Goal: Information Seeking & Learning: Learn about a topic

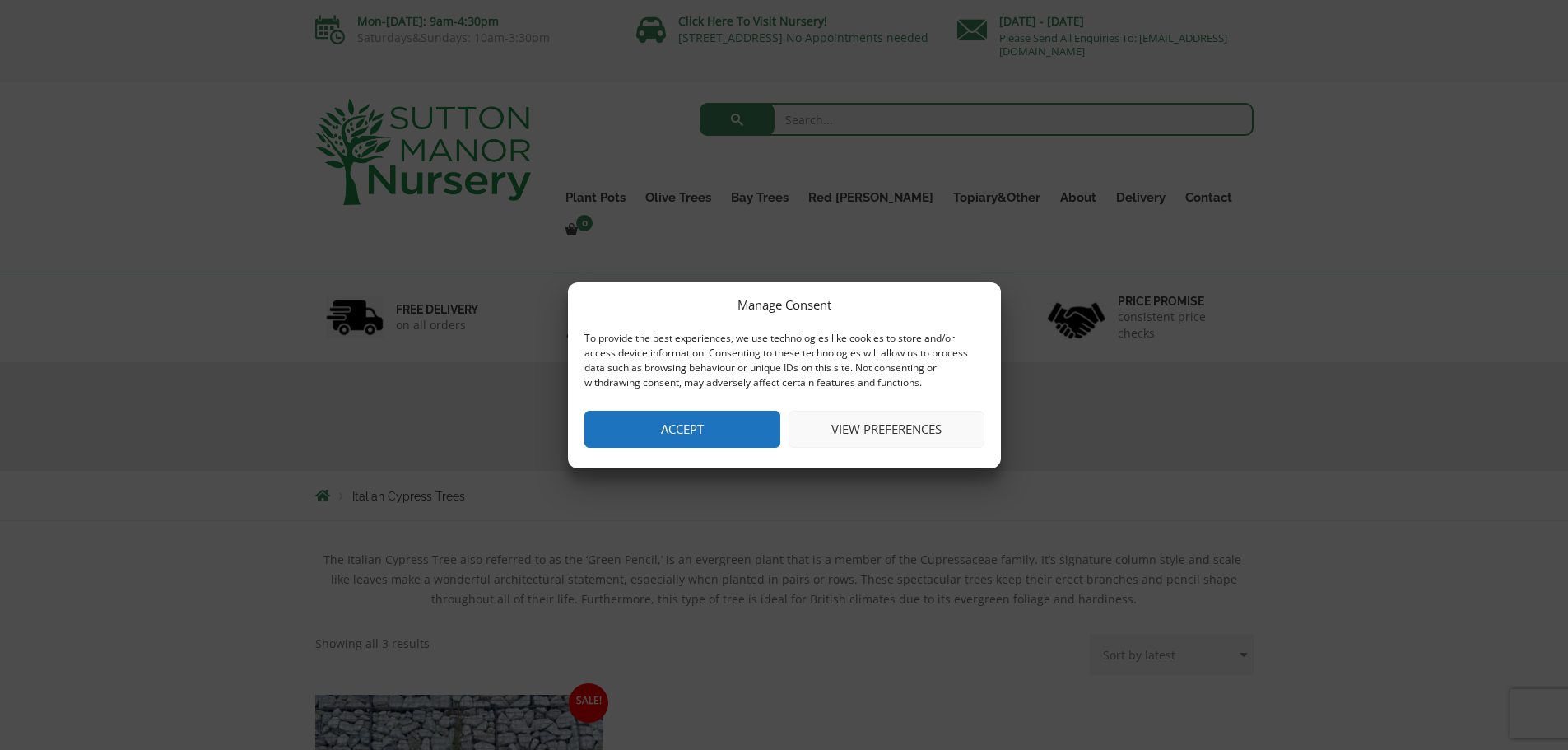
click at [903, 430] on button "View preferences" at bounding box center [887, 429] width 196 height 37
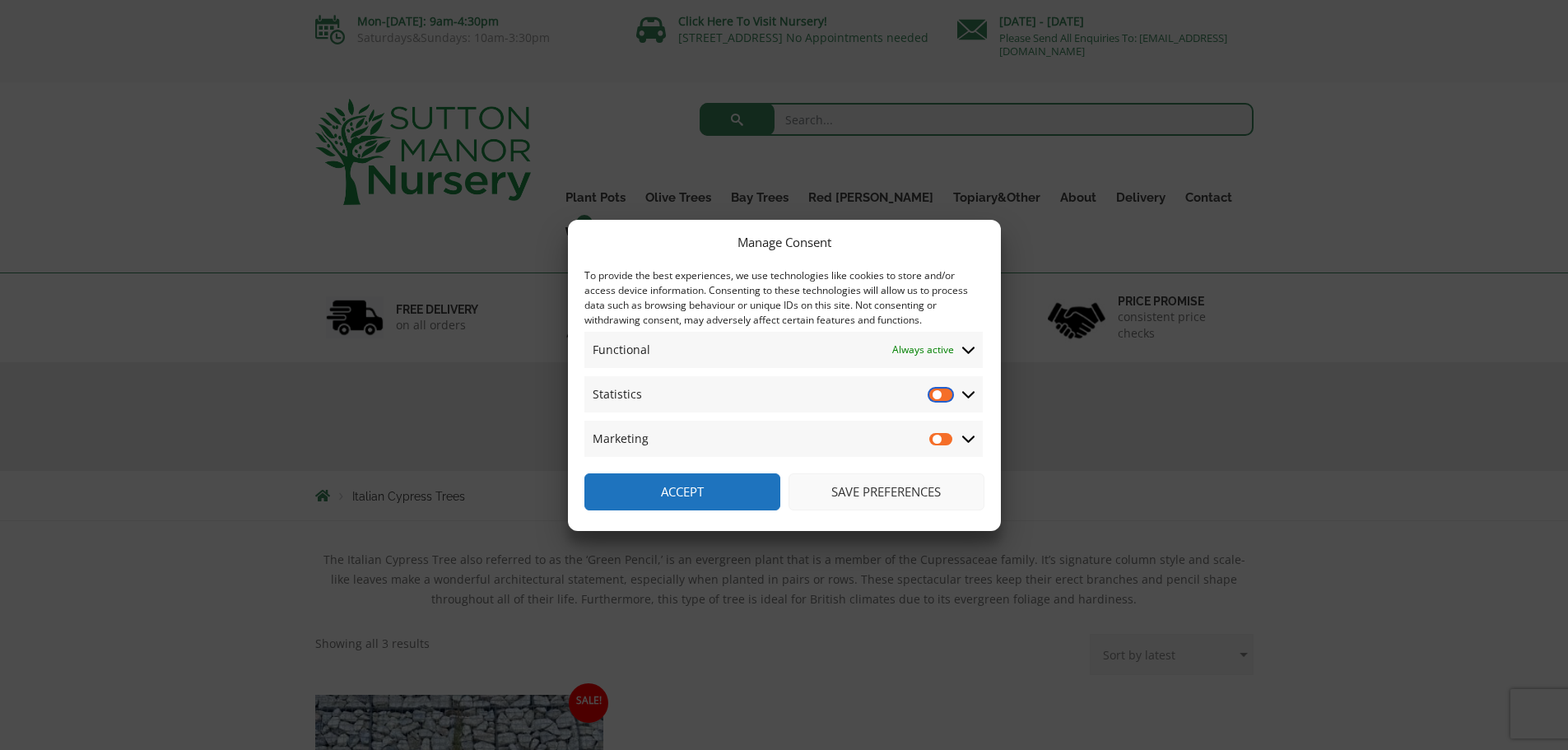
click at [941, 394] on input "Statistics" at bounding box center [941, 394] width 24 height 16
click at [937, 397] on input "Statistics" at bounding box center [941, 394] width 24 height 16
checkbox input "false"
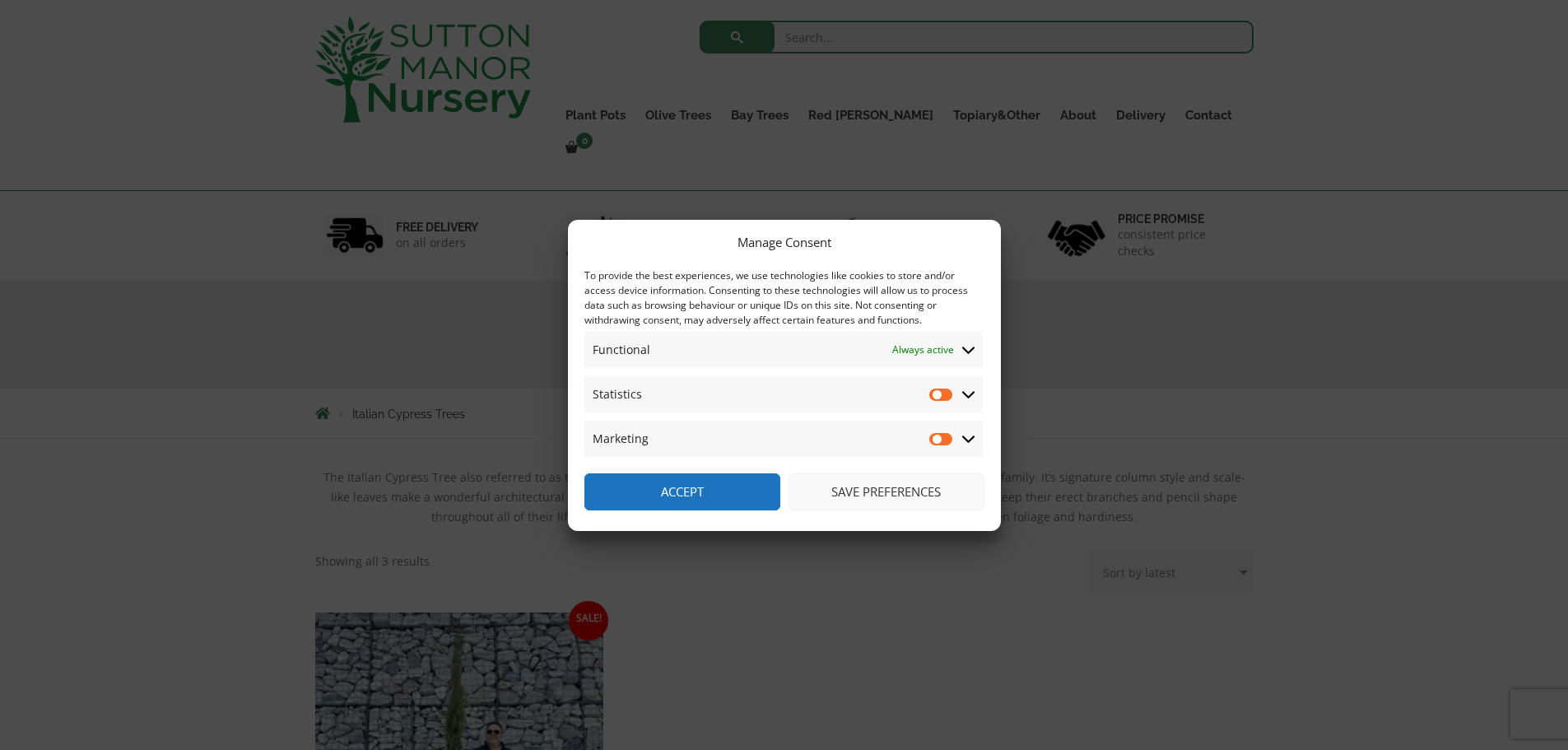
click at [898, 487] on button "Save preferences" at bounding box center [887, 492] width 196 height 37
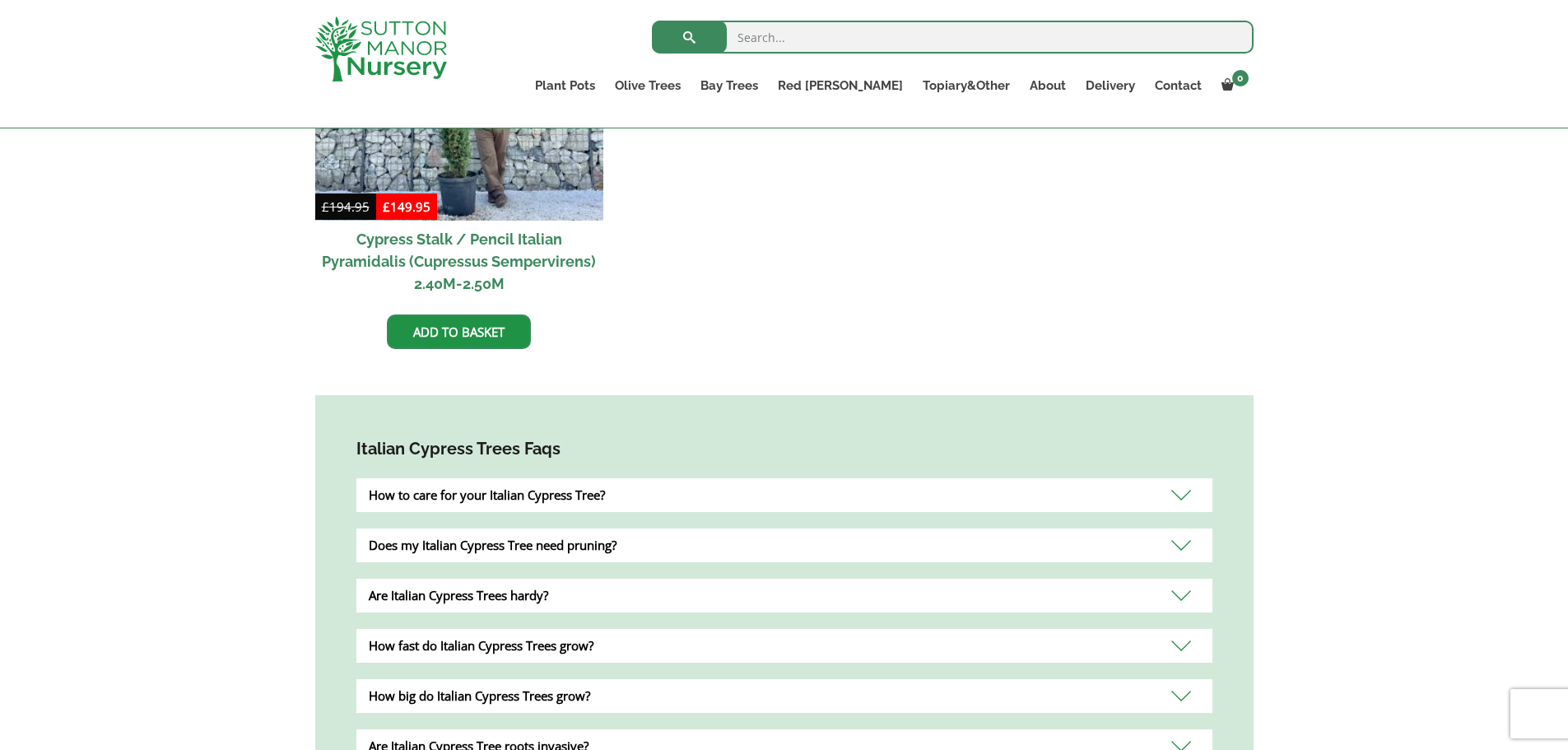
scroll to position [741, 0]
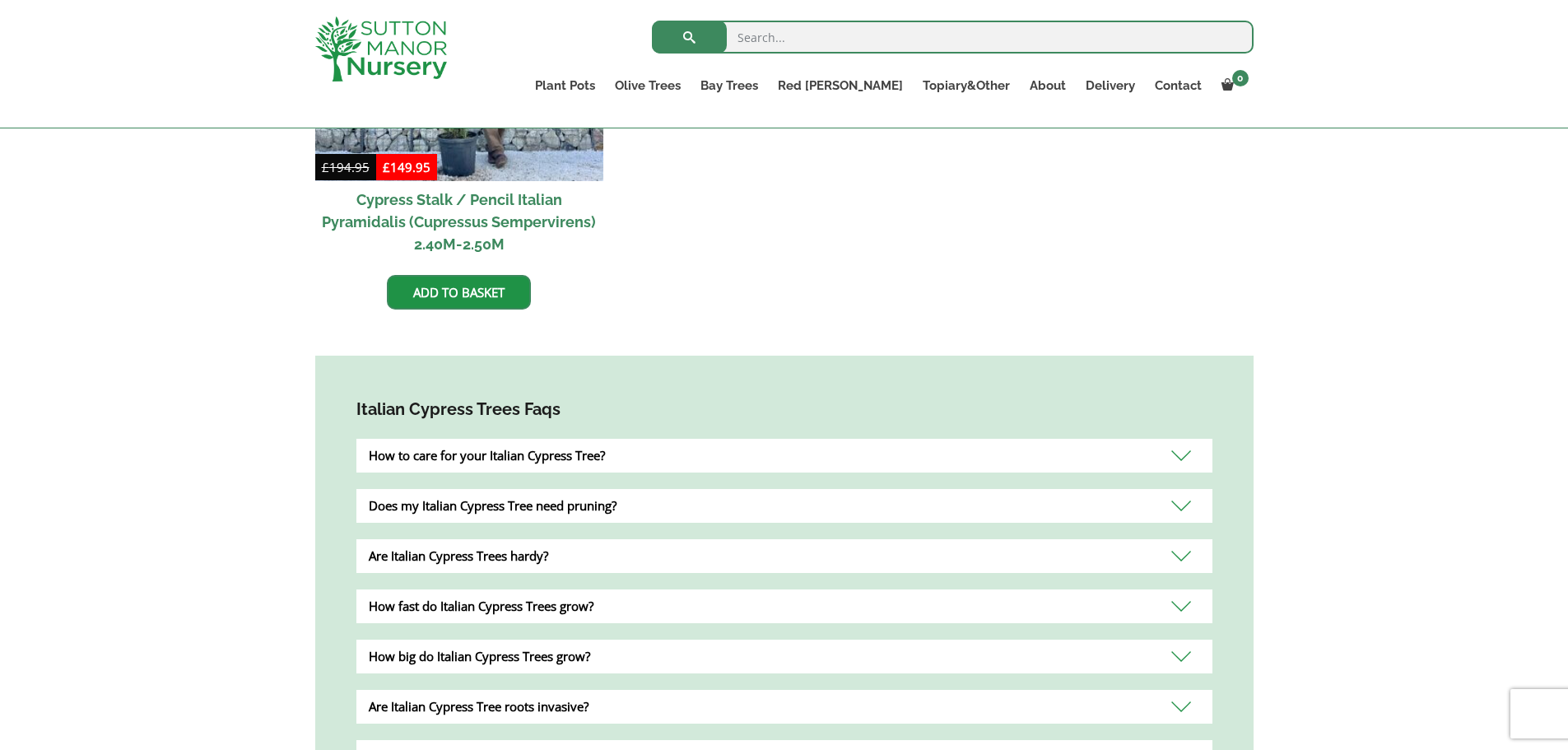
click at [584, 503] on div "Does my Italian Cypress Tree need pruning?" at bounding box center [784, 506] width 856 height 34
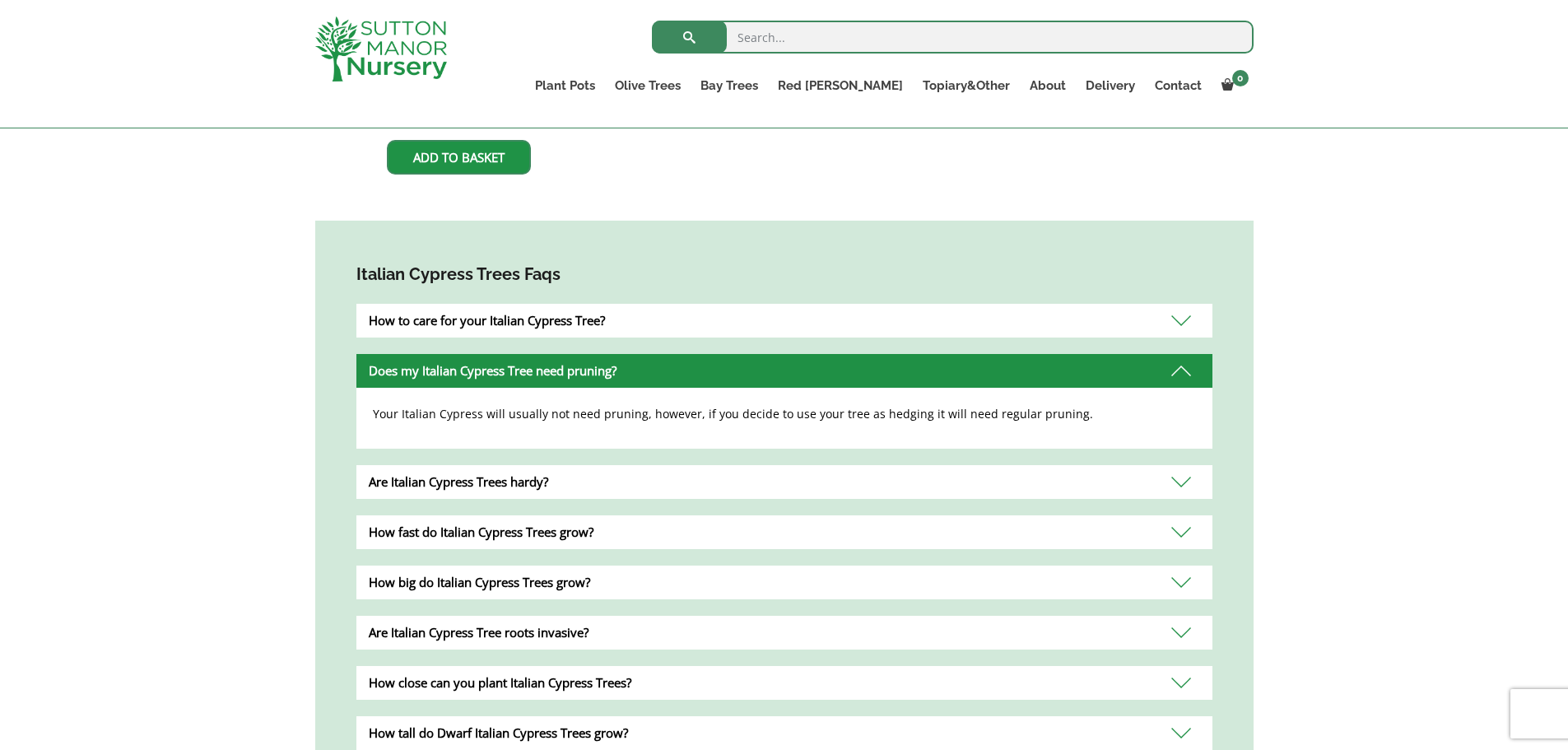
scroll to position [905, 0]
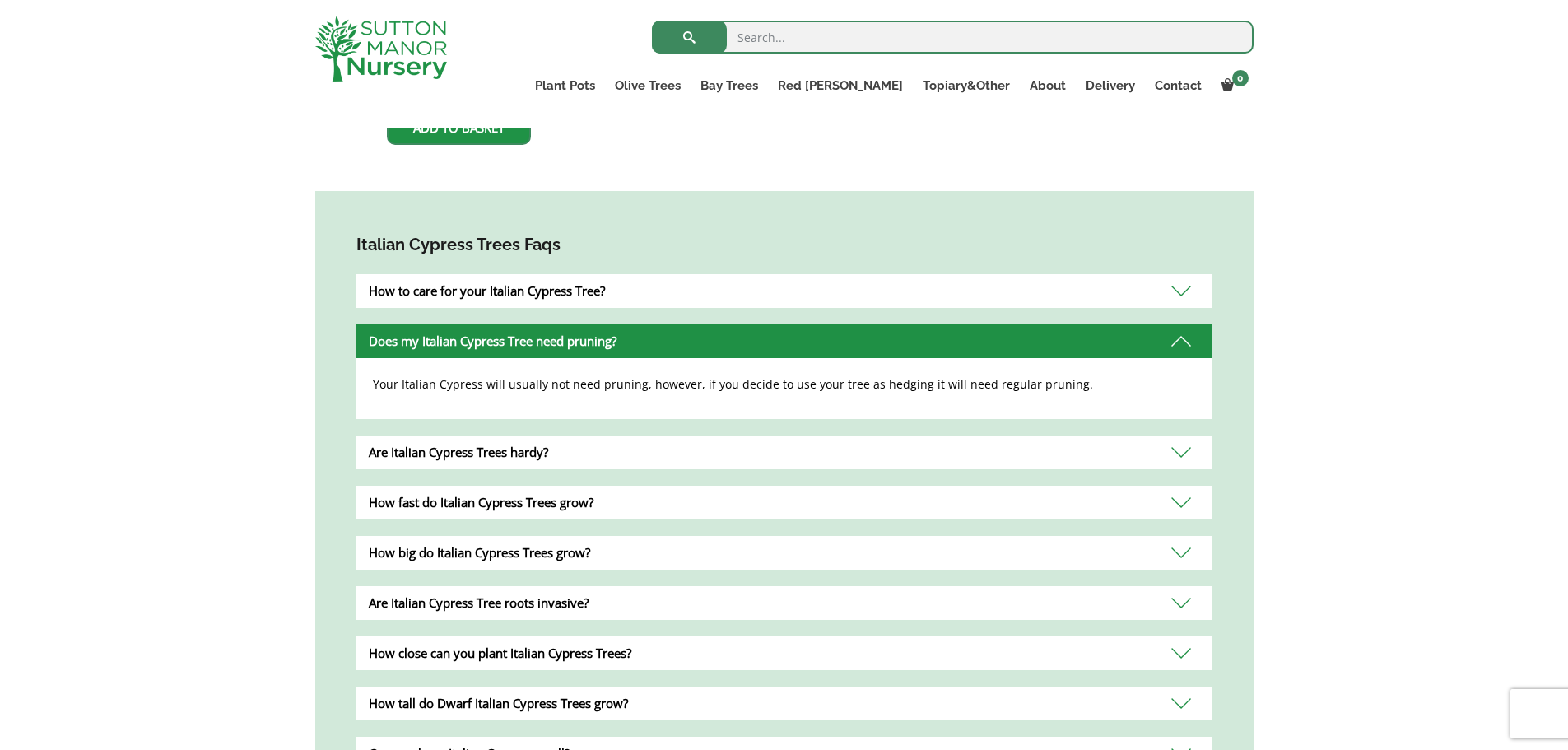
click at [577, 507] on div "How fast do Italian Cypress Trees grow?" at bounding box center [784, 503] width 856 height 34
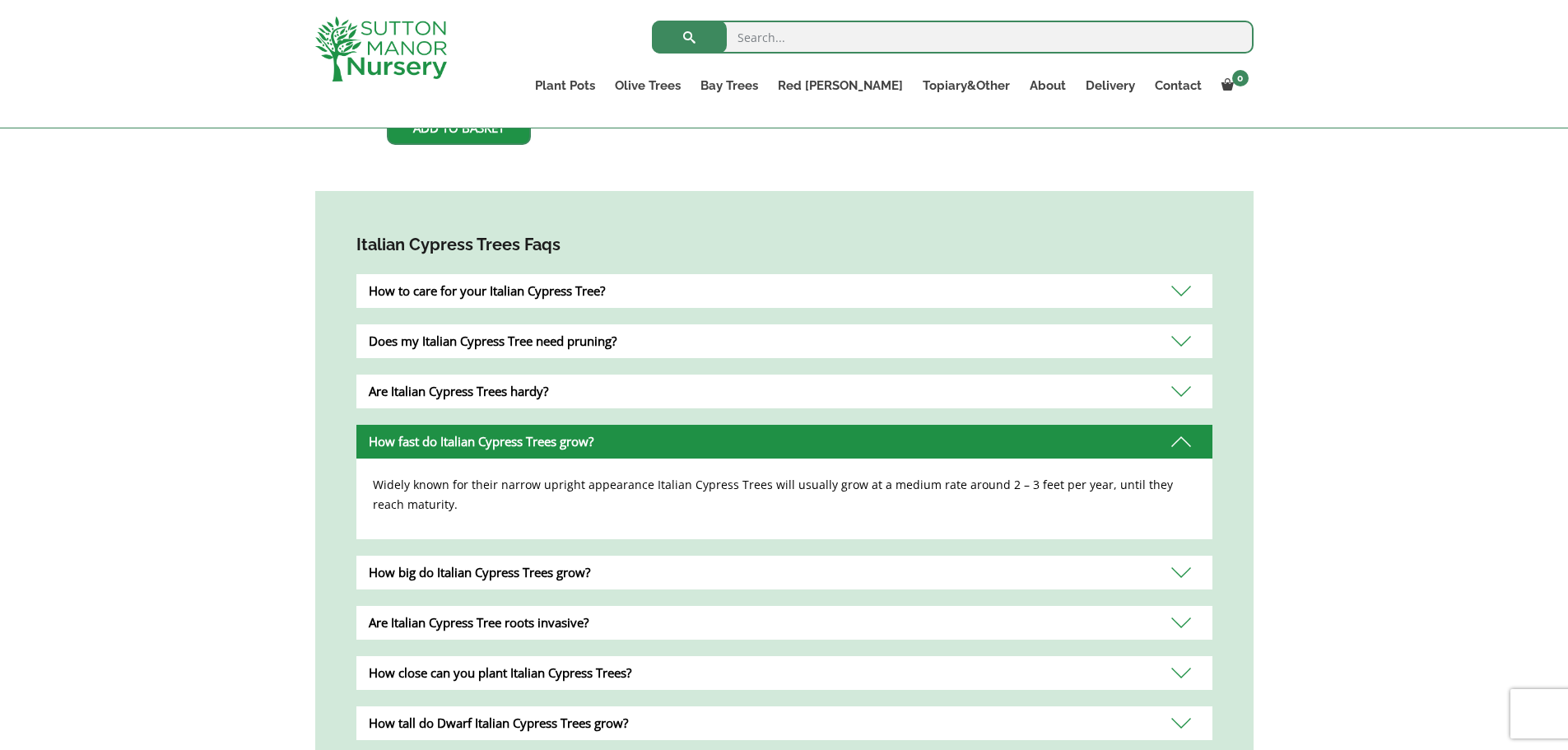
scroll to position [988, 0]
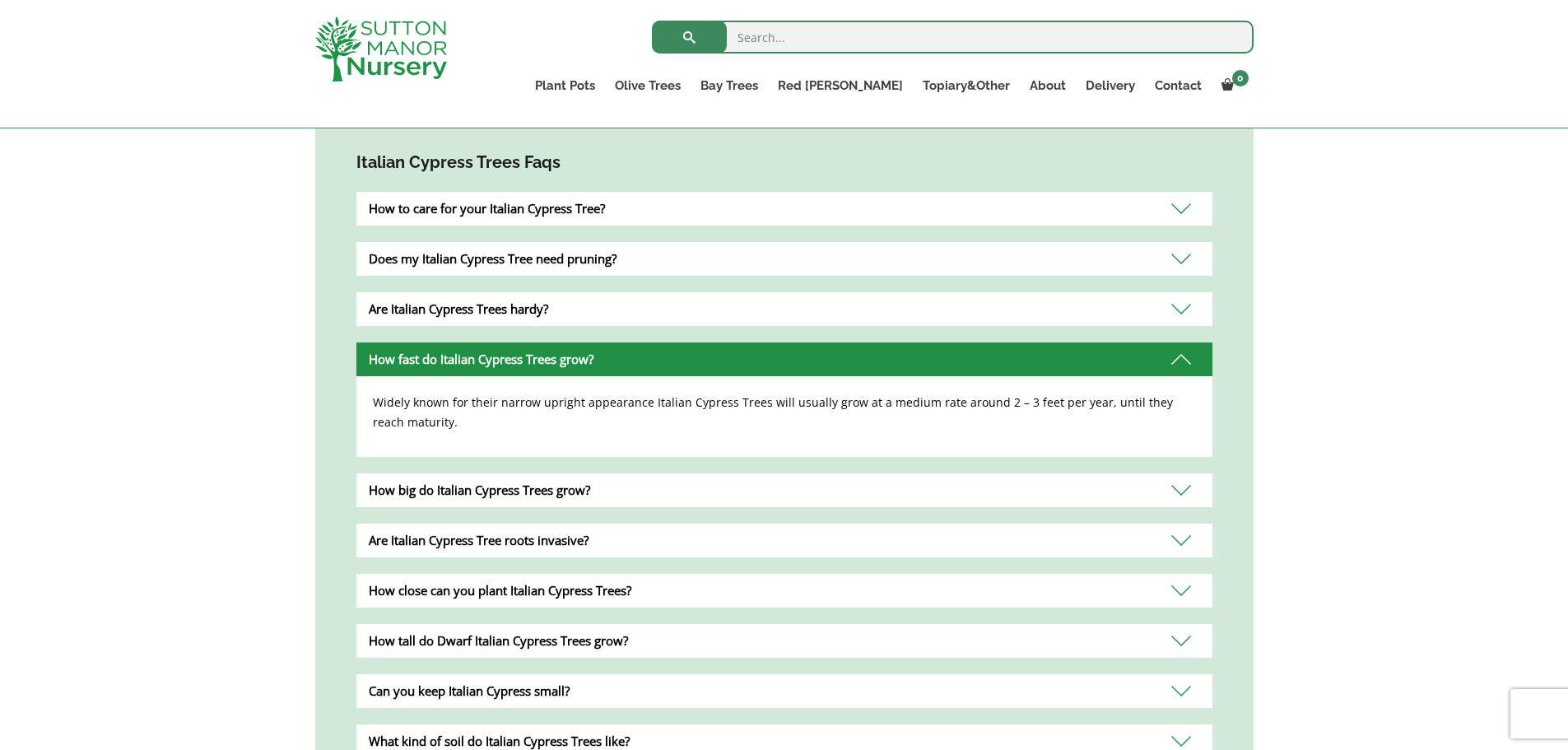
click at [556, 540] on div "Are Italian Cypress Tree roots invasive?" at bounding box center [784, 541] width 856 height 34
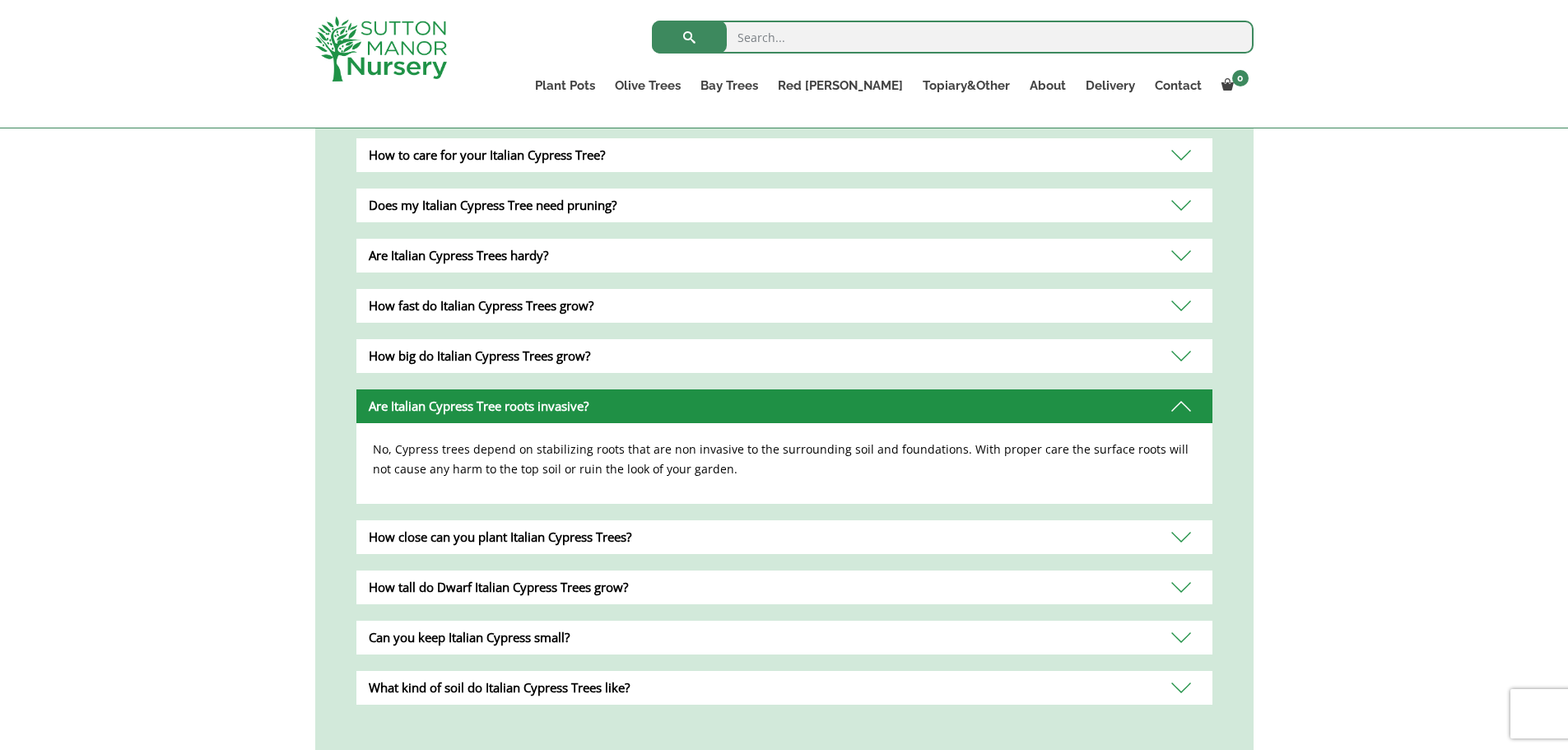
scroll to position [1070, 0]
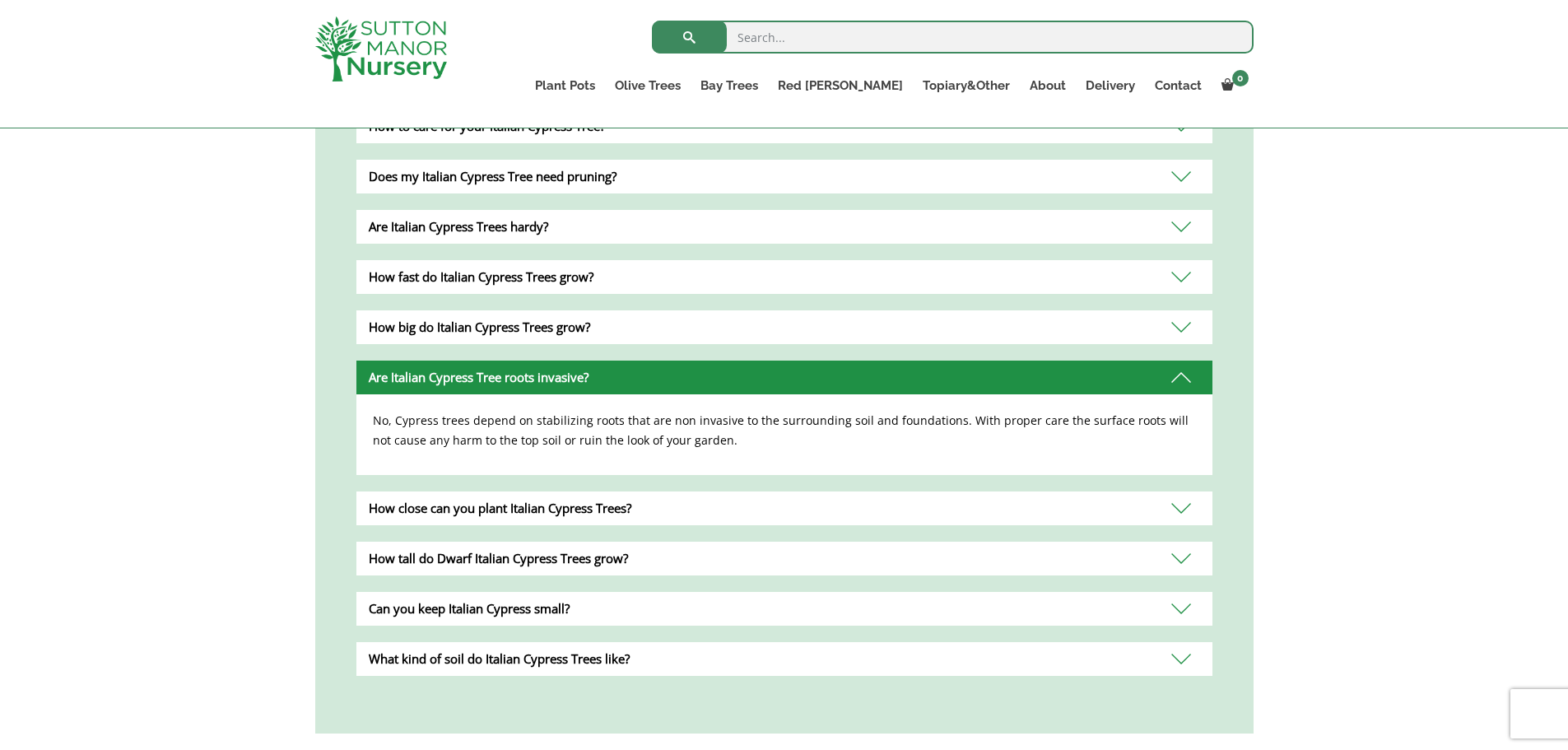
click at [571, 510] on div "How close can you plant Italian Cypress Trees?" at bounding box center [784, 508] width 856 height 34
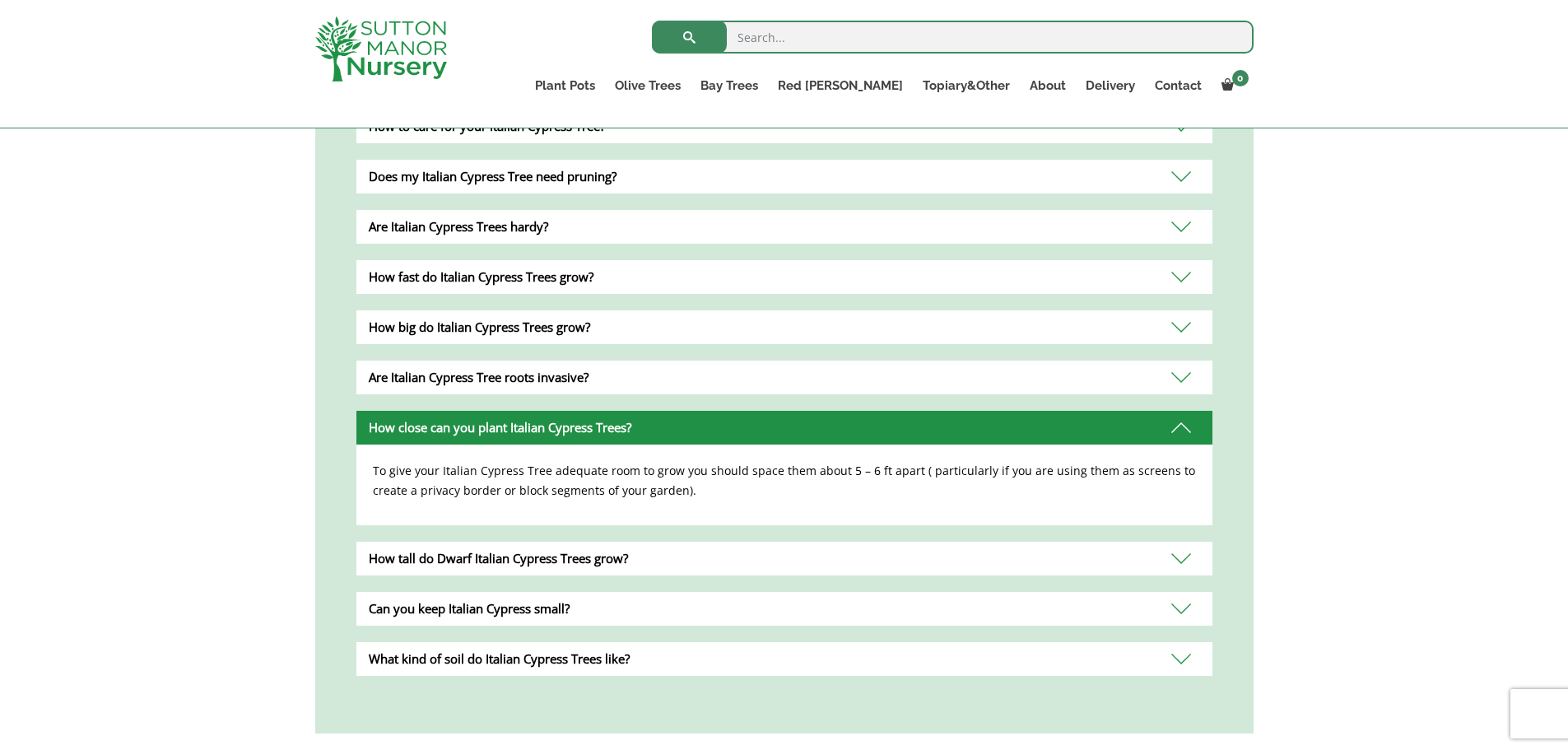
click at [540, 611] on div "Can you keep Italian Cypress small?" at bounding box center [784, 609] width 856 height 34
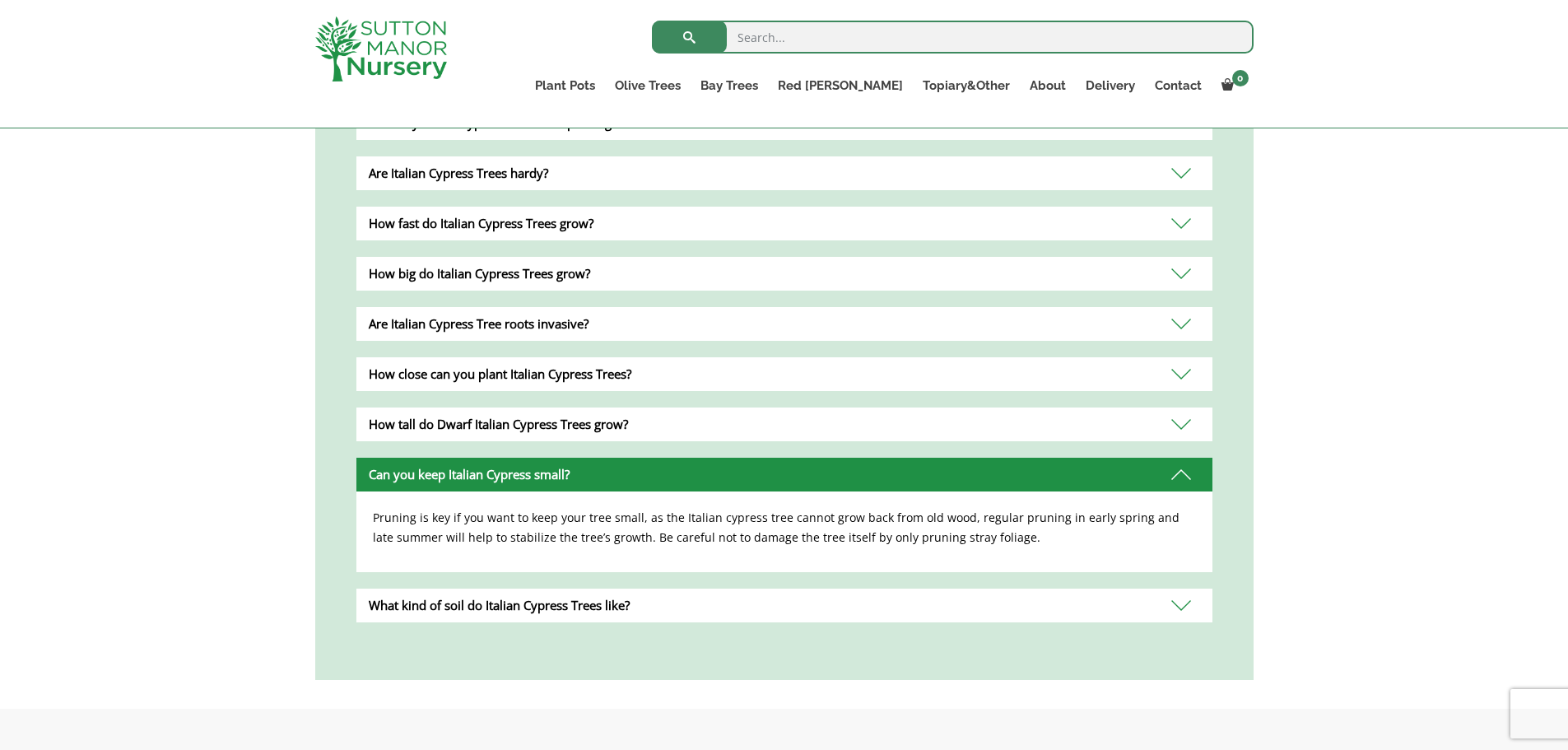
scroll to position [1152, 0]
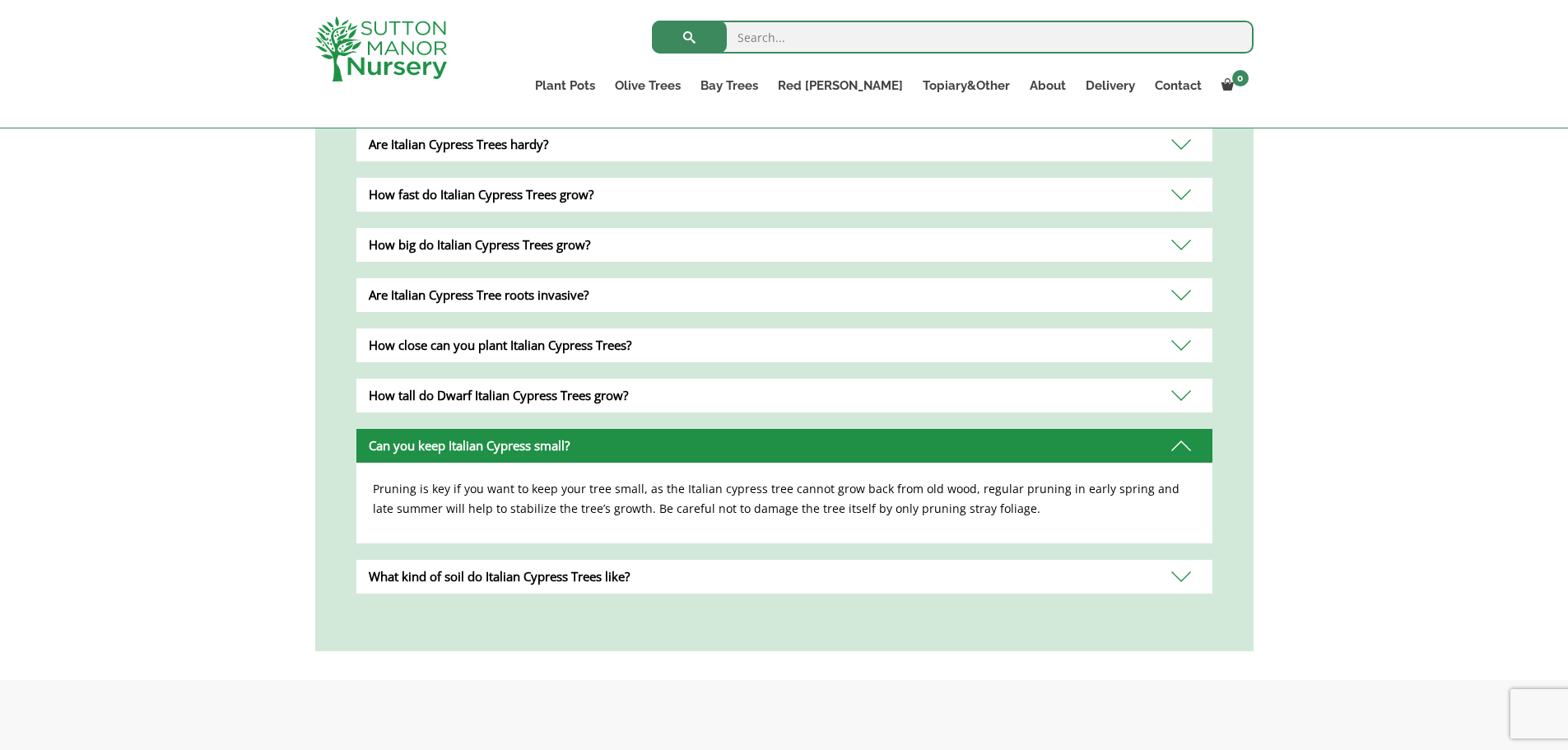
click at [601, 573] on div "What kind of soil do Italian Cypress Trees like?" at bounding box center [784, 577] width 856 height 34
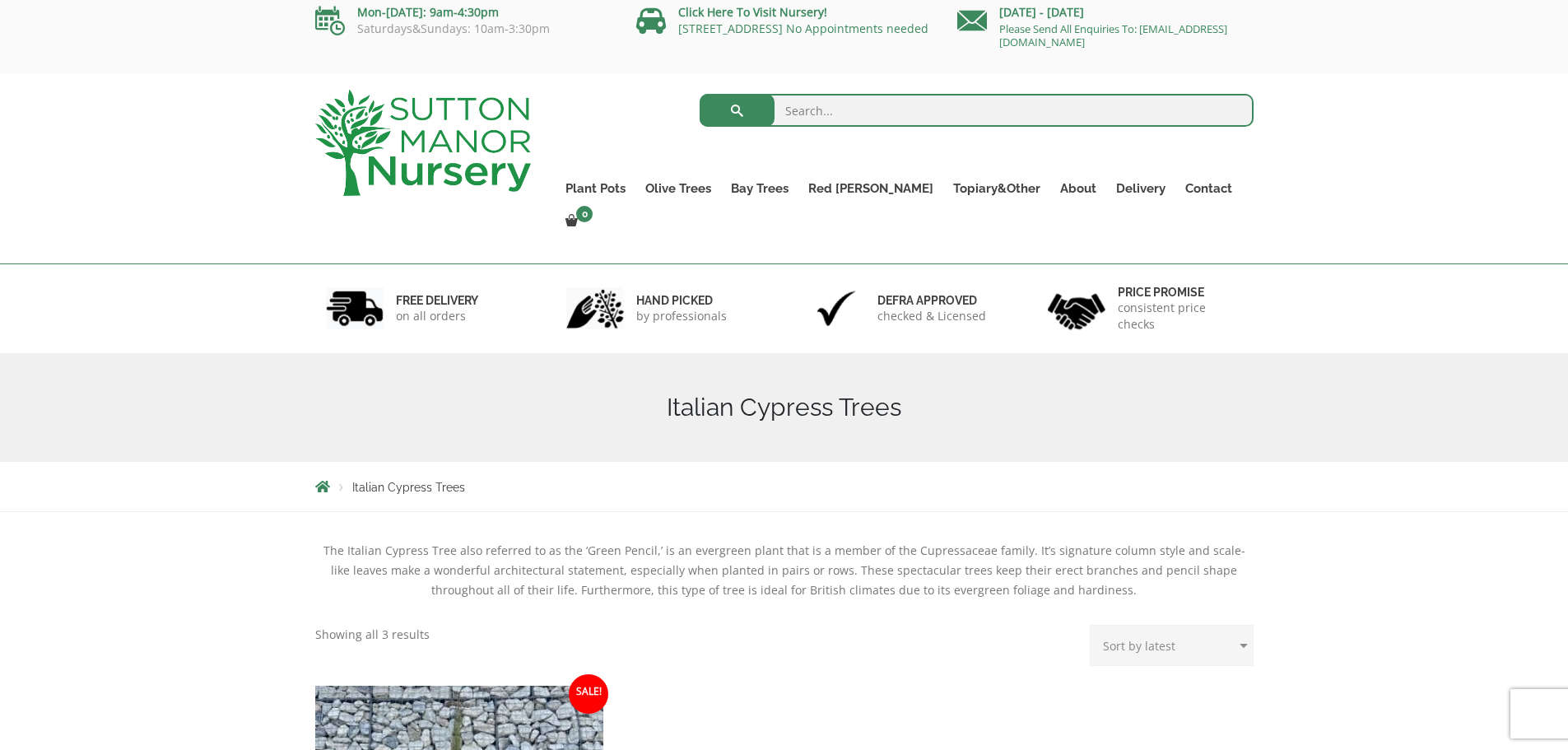
scroll to position [0, 0]
